Goal: Task Accomplishment & Management: Use online tool/utility

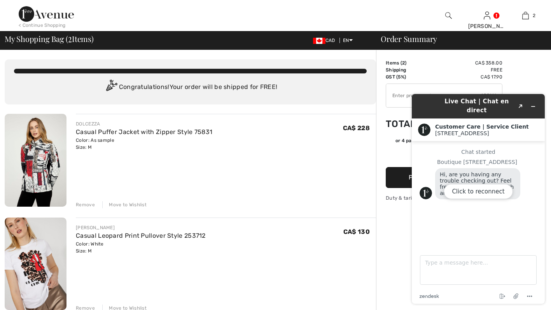
click at [537, 102] on div "Click to reconnect" at bounding box center [478, 199] width 133 height 210
click at [535, 105] on div "Click to reconnect" at bounding box center [478, 199] width 133 height 210
click at [535, 106] on div "Click to reconnect" at bounding box center [478, 199] width 133 height 210
click at [534, 103] on div "Click to reconnect" at bounding box center [478, 199] width 133 height 210
click at [531, 103] on div "Click to reconnect" at bounding box center [478, 199] width 133 height 210
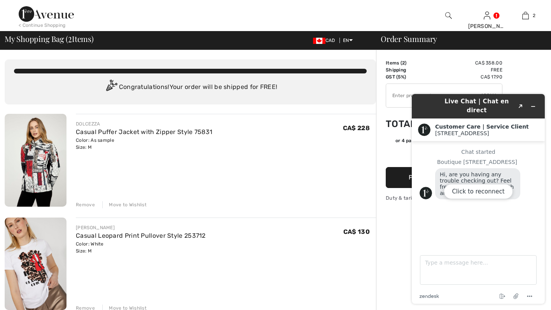
click at [532, 105] on div "Click to reconnect" at bounding box center [478, 199] width 133 height 210
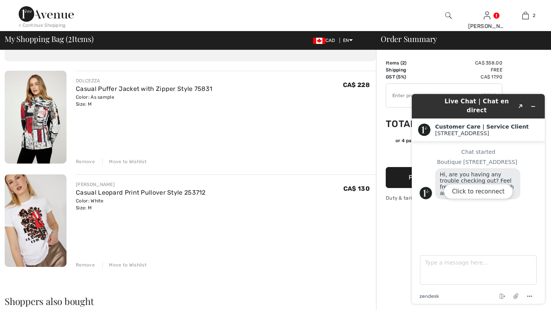
scroll to position [61, 0]
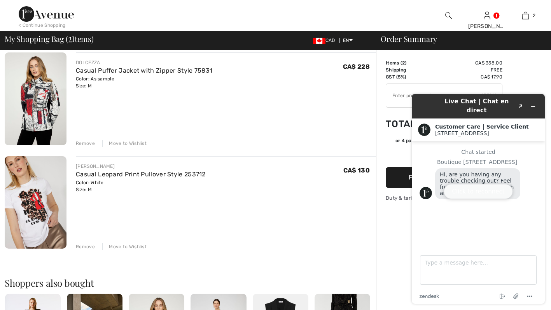
click at [490, 197] on button "Click to reconnect" at bounding box center [478, 191] width 69 height 15
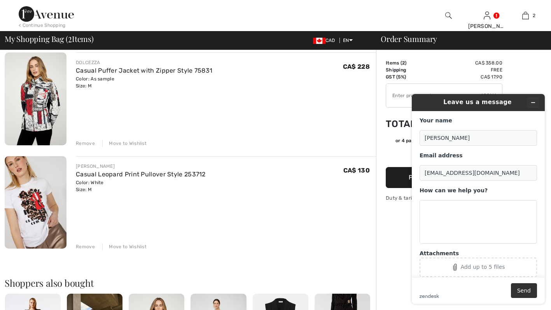
click at [535, 108] on button "Minimize widget" at bounding box center [533, 102] width 12 height 11
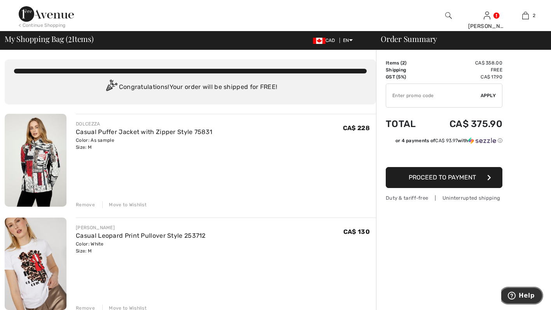
scroll to position [0, 0]
